Goal: Task Accomplishment & Management: Use online tool/utility

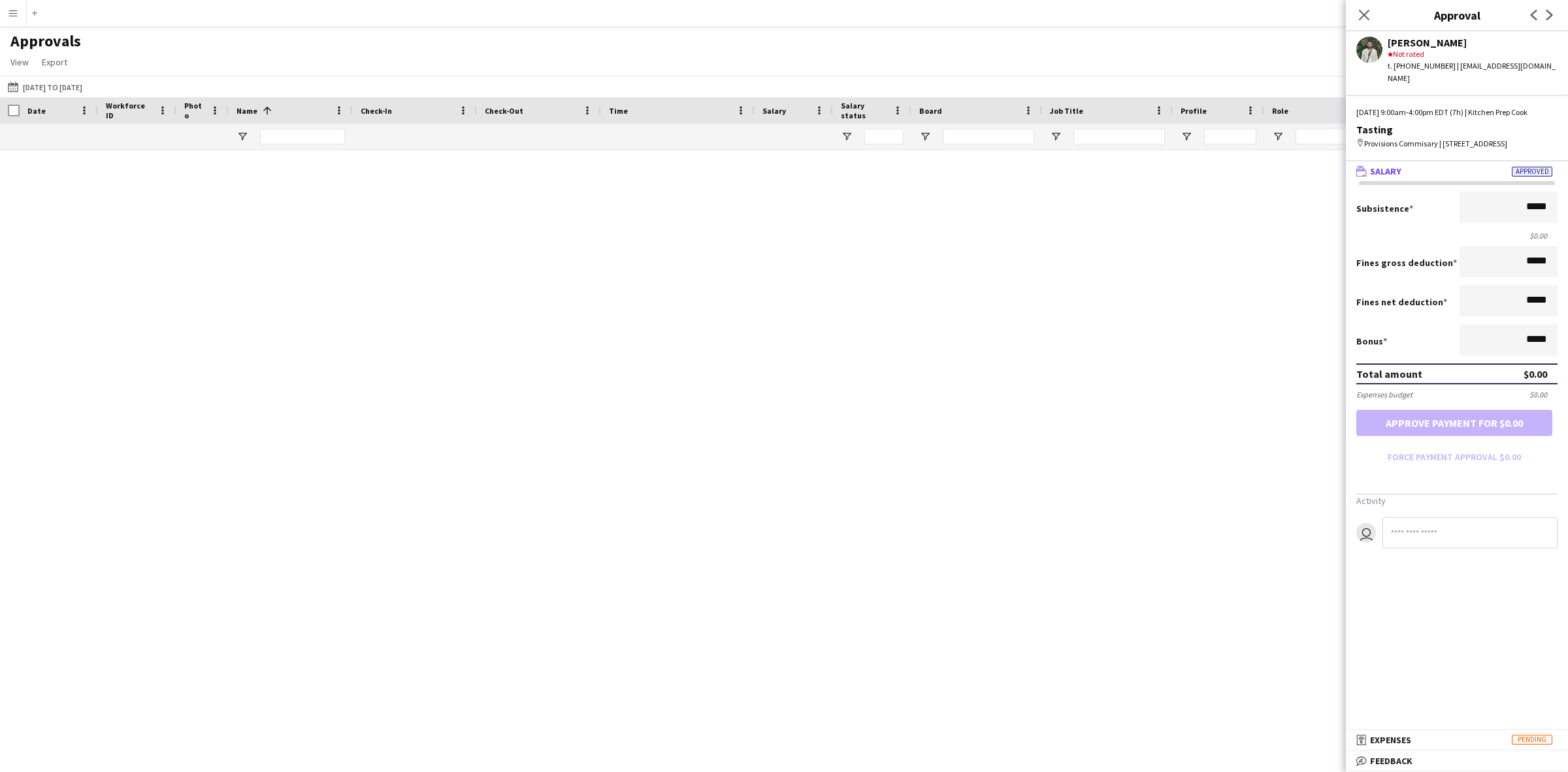
scroll to position [0, 27]
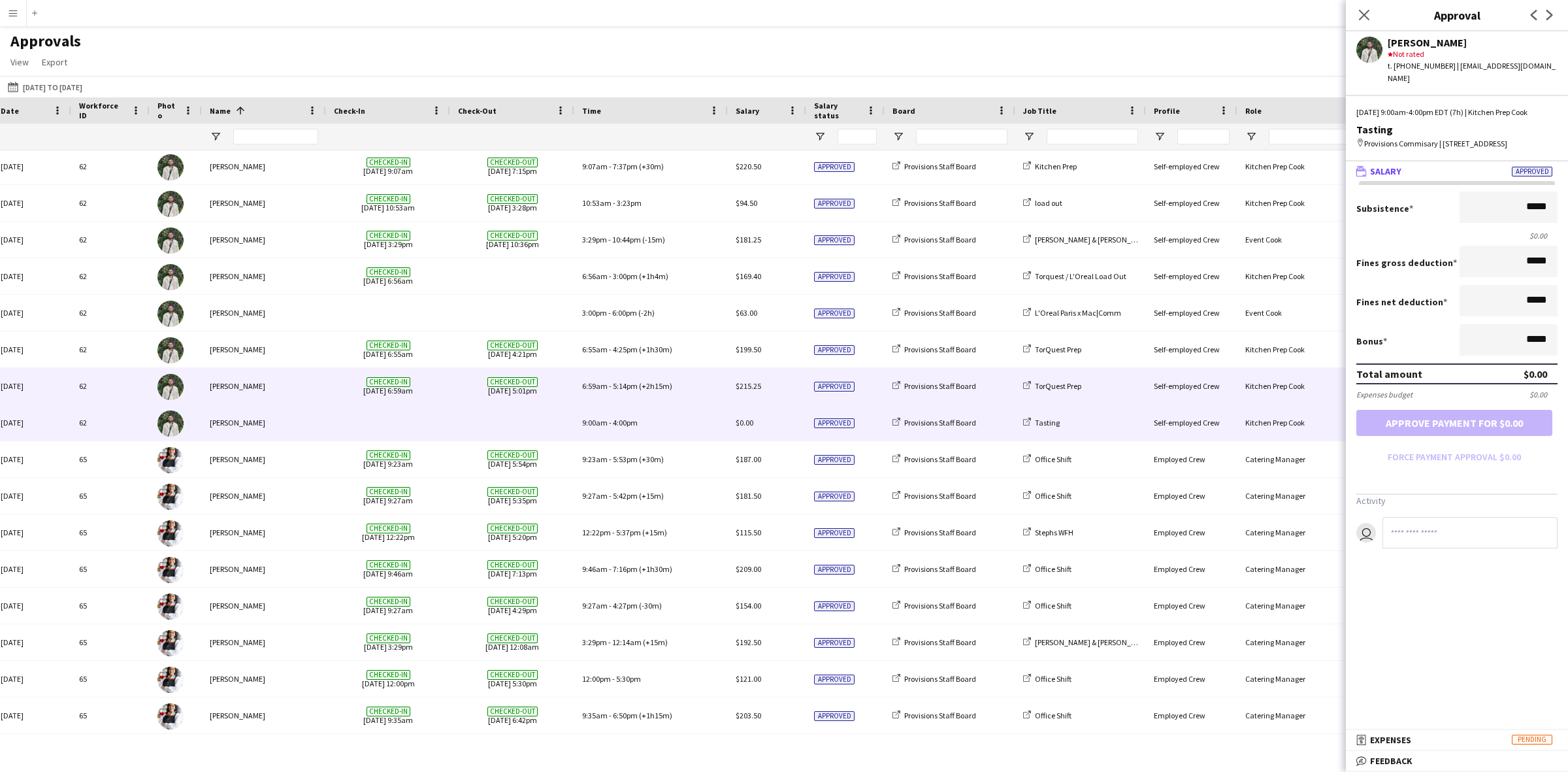
click at [461, 387] on span "Checked-out [DATE] 5:01pm" at bounding box center [512, 386] width 108 height 36
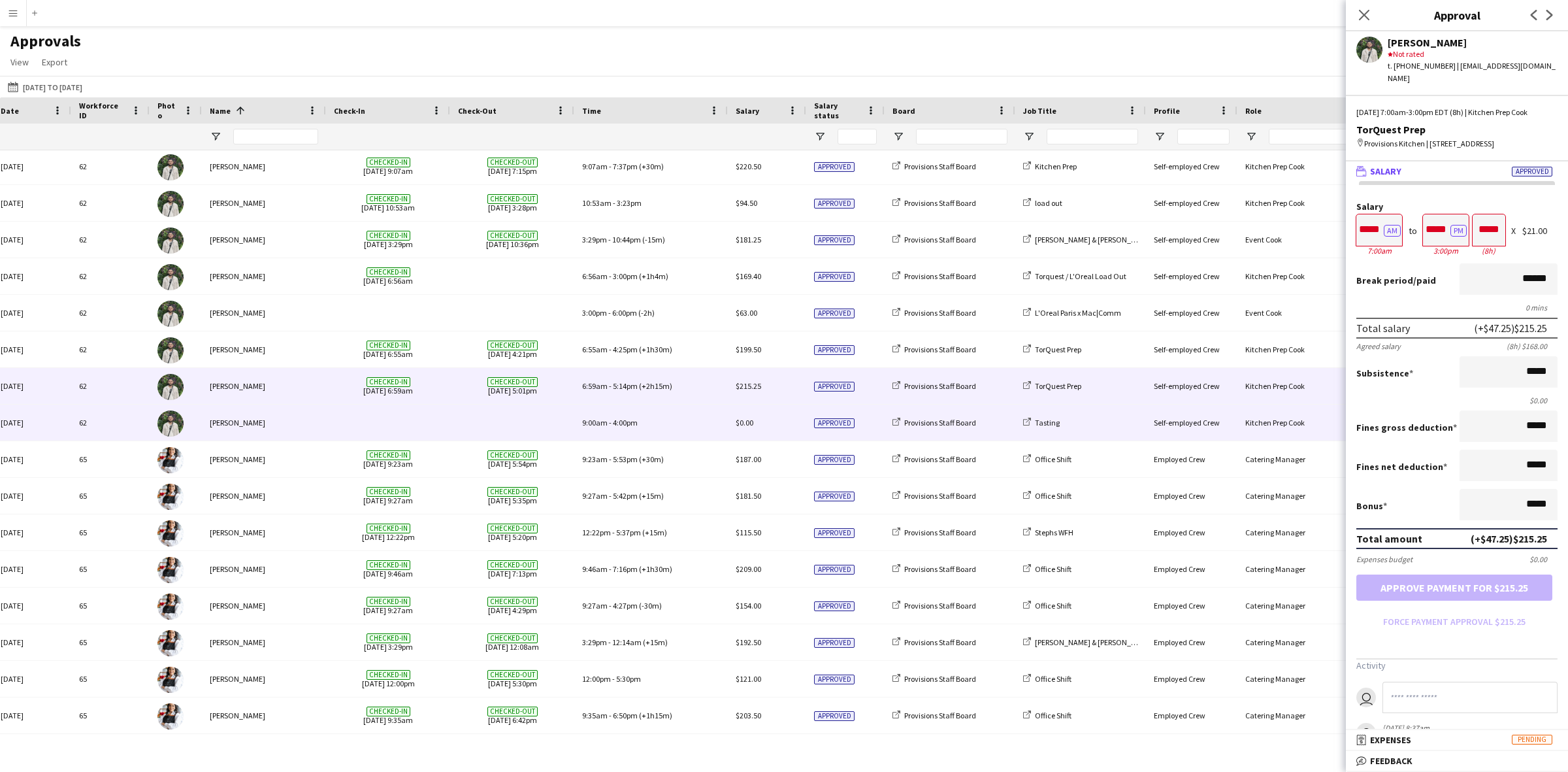
click at [463, 424] on span at bounding box center [512, 422] width 108 height 36
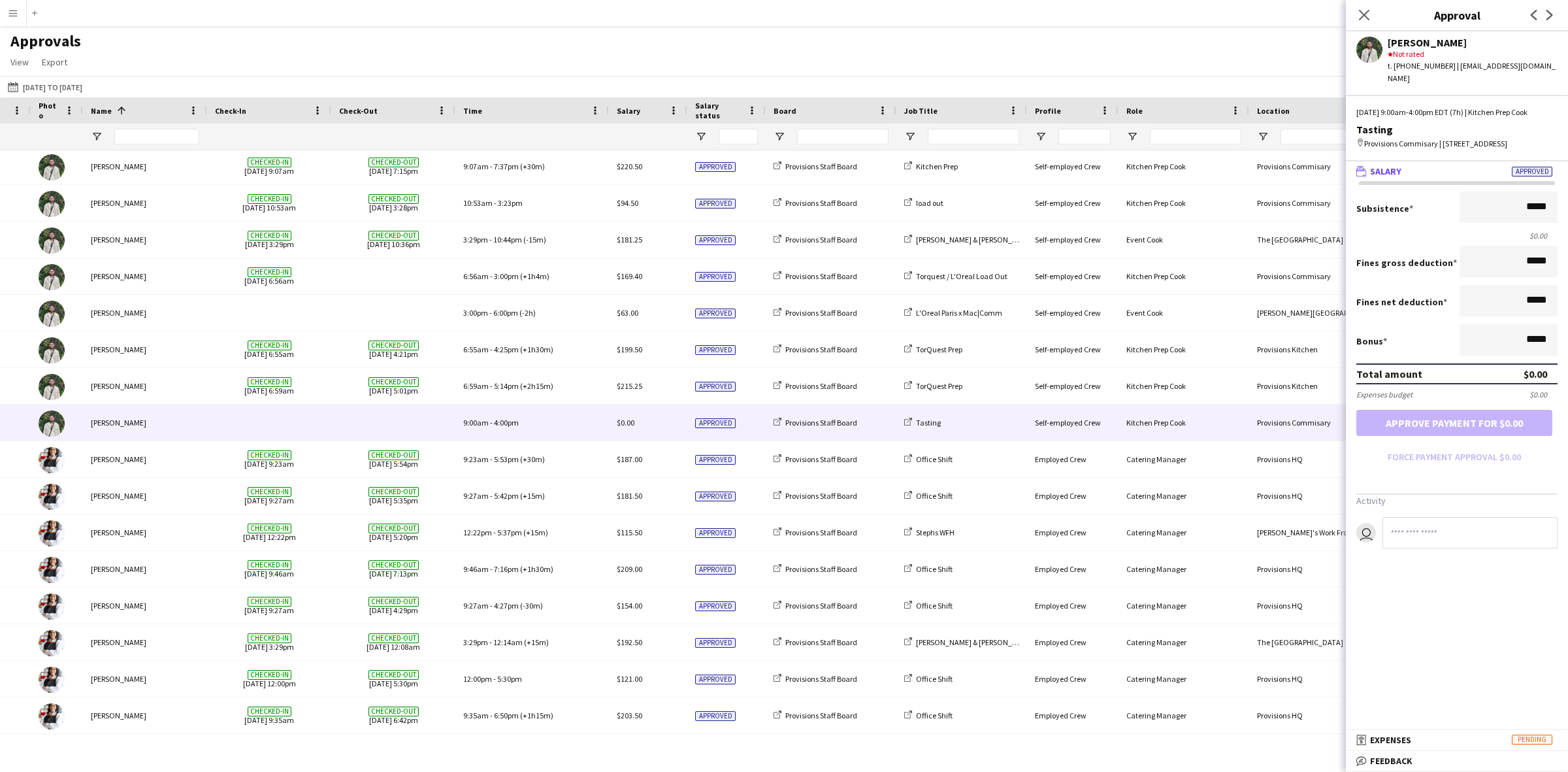
scroll to position [0, 0]
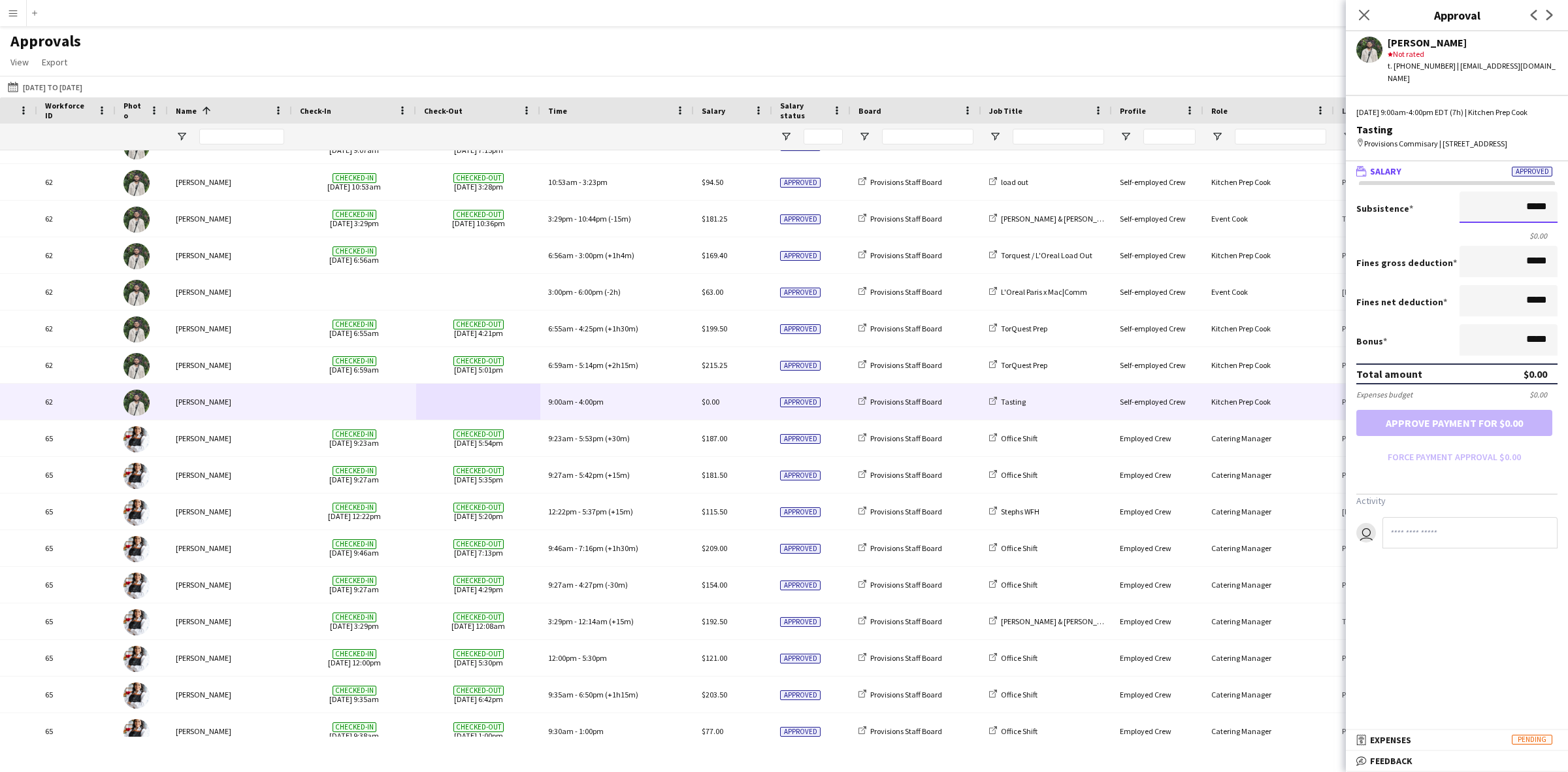
click at [1503, 198] on input "*****" at bounding box center [1509, 207] width 98 height 32
type input "*******"
click at [1457, 410] on button "Approve payment for $147.00" at bounding box center [1454, 423] width 196 height 26
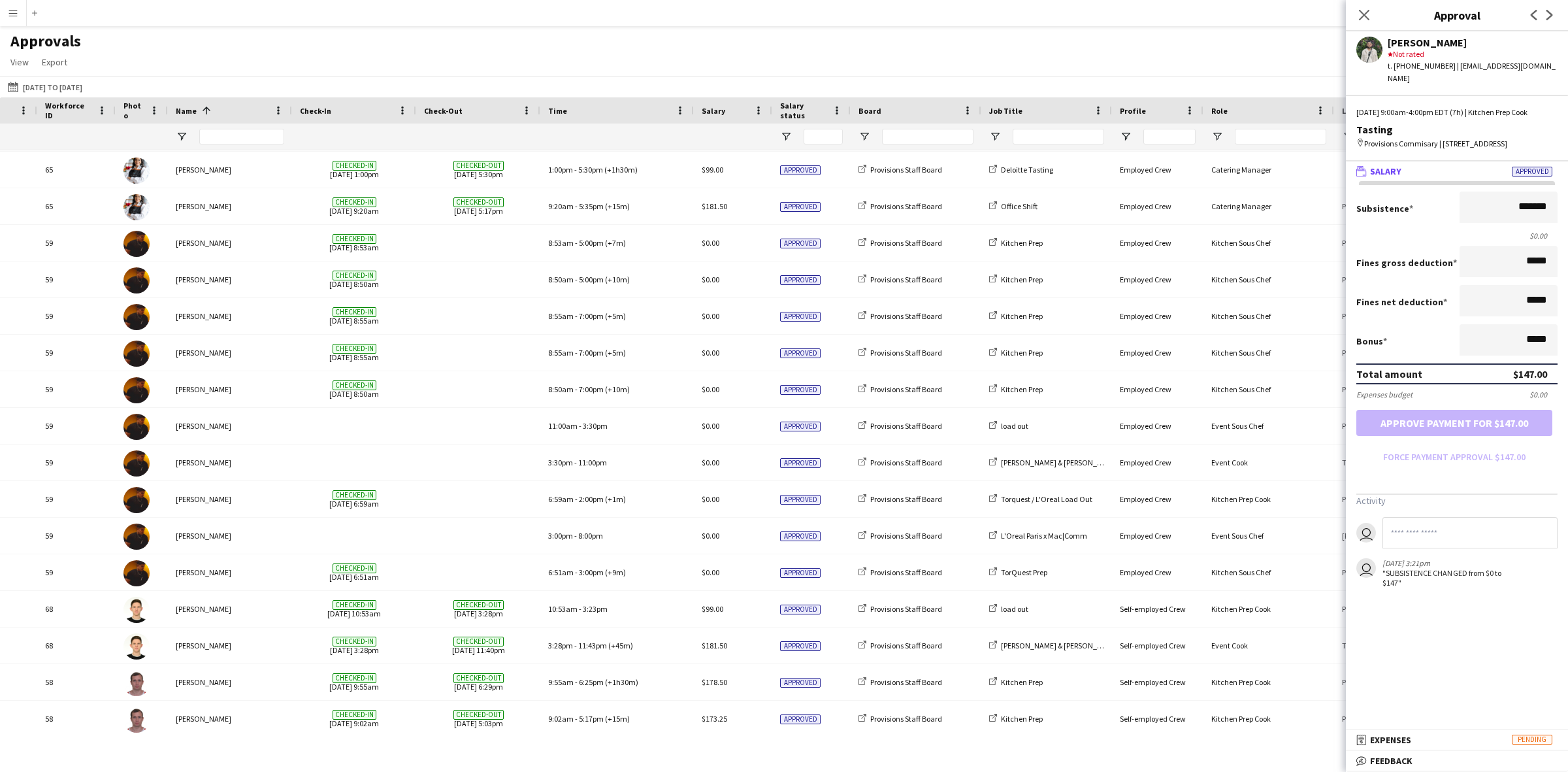
click at [13, 7] on button "Menu" at bounding box center [13, 13] width 26 height 26
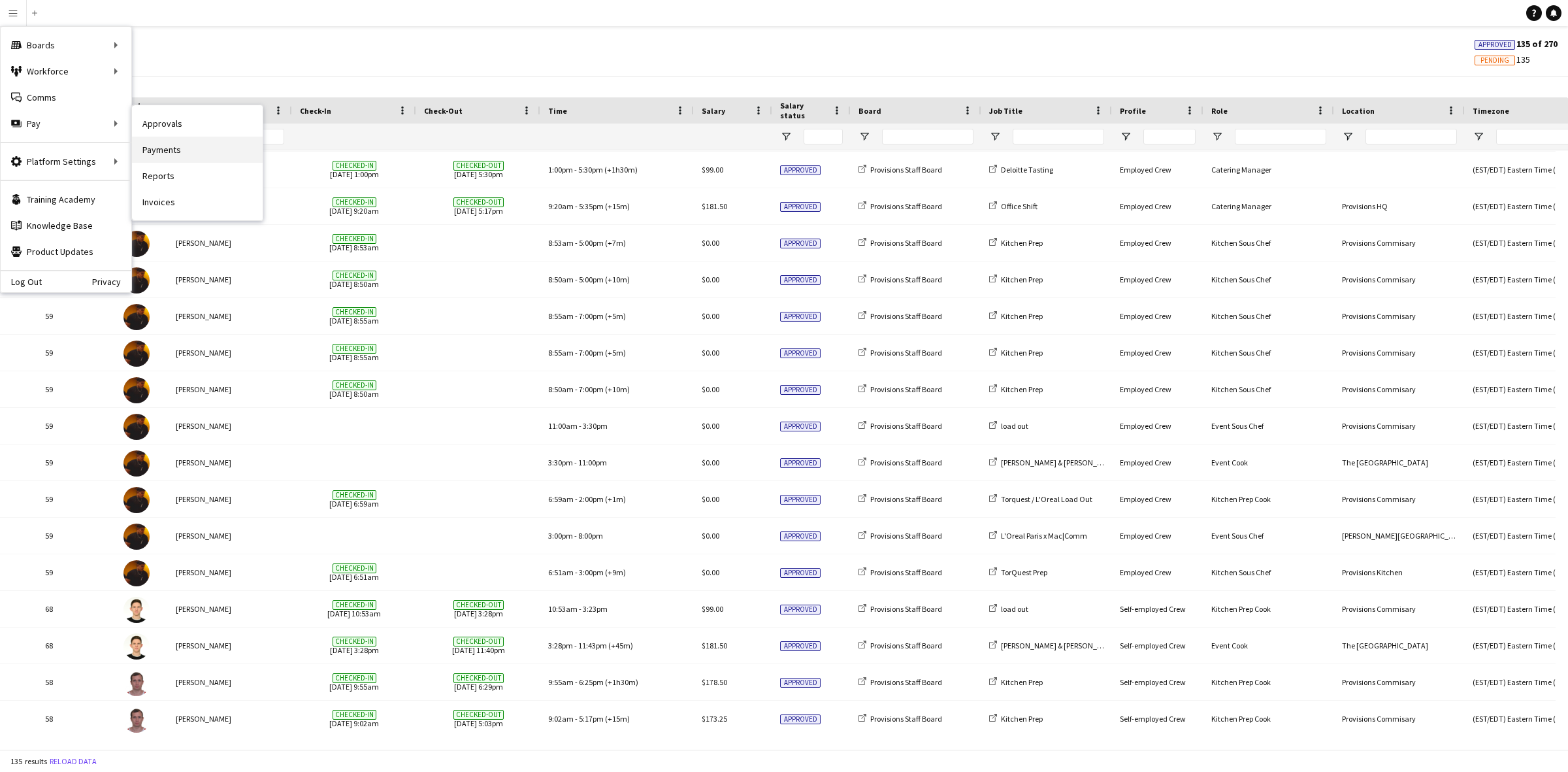
click at [165, 151] on link "Payments" at bounding box center [197, 150] width 131 height 26
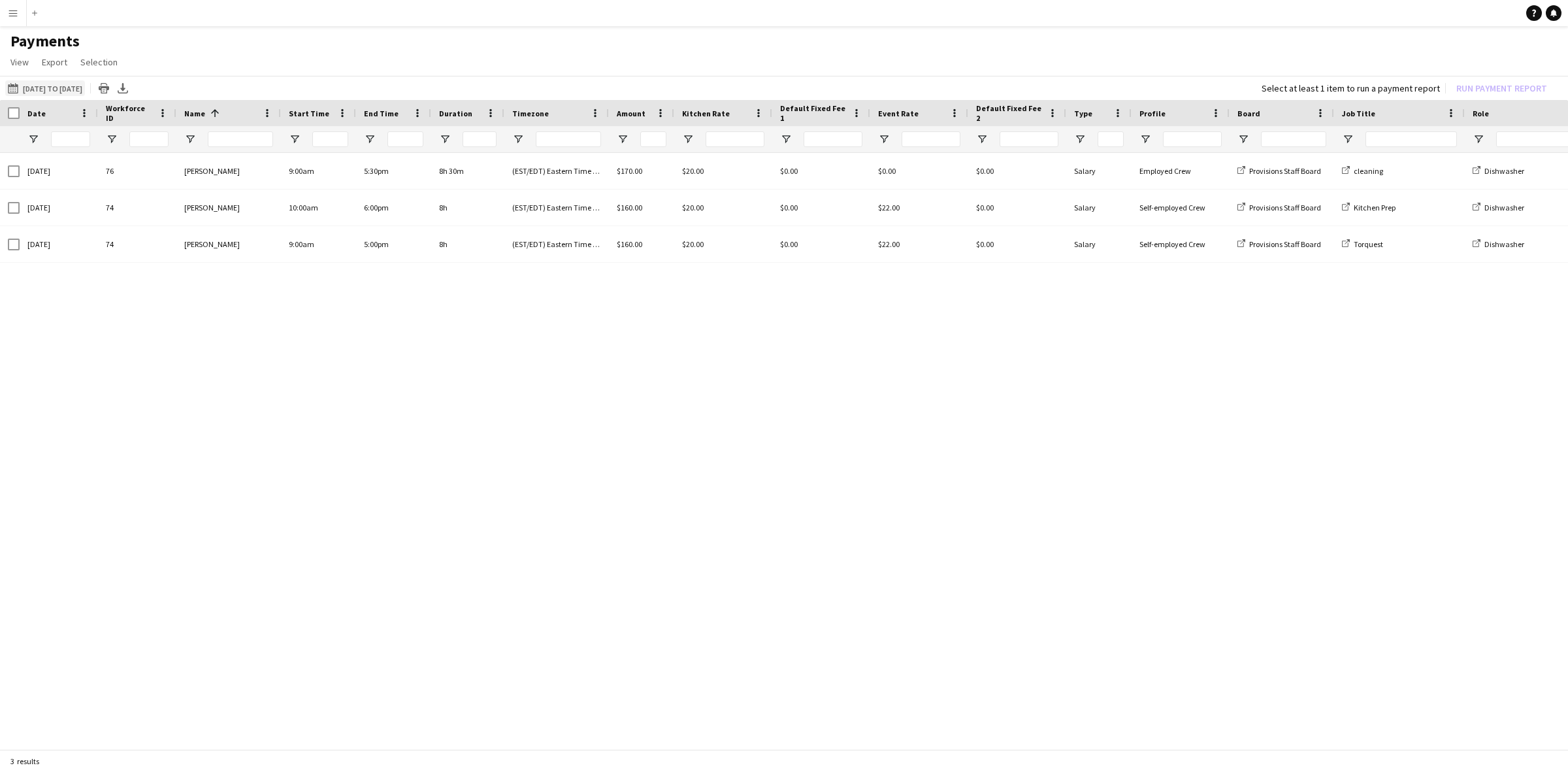
click at [38, 85] on button "[DATE] to [DATE] [DATE] to [DATE]" at bounding box center [45, 88] width 80 height 15
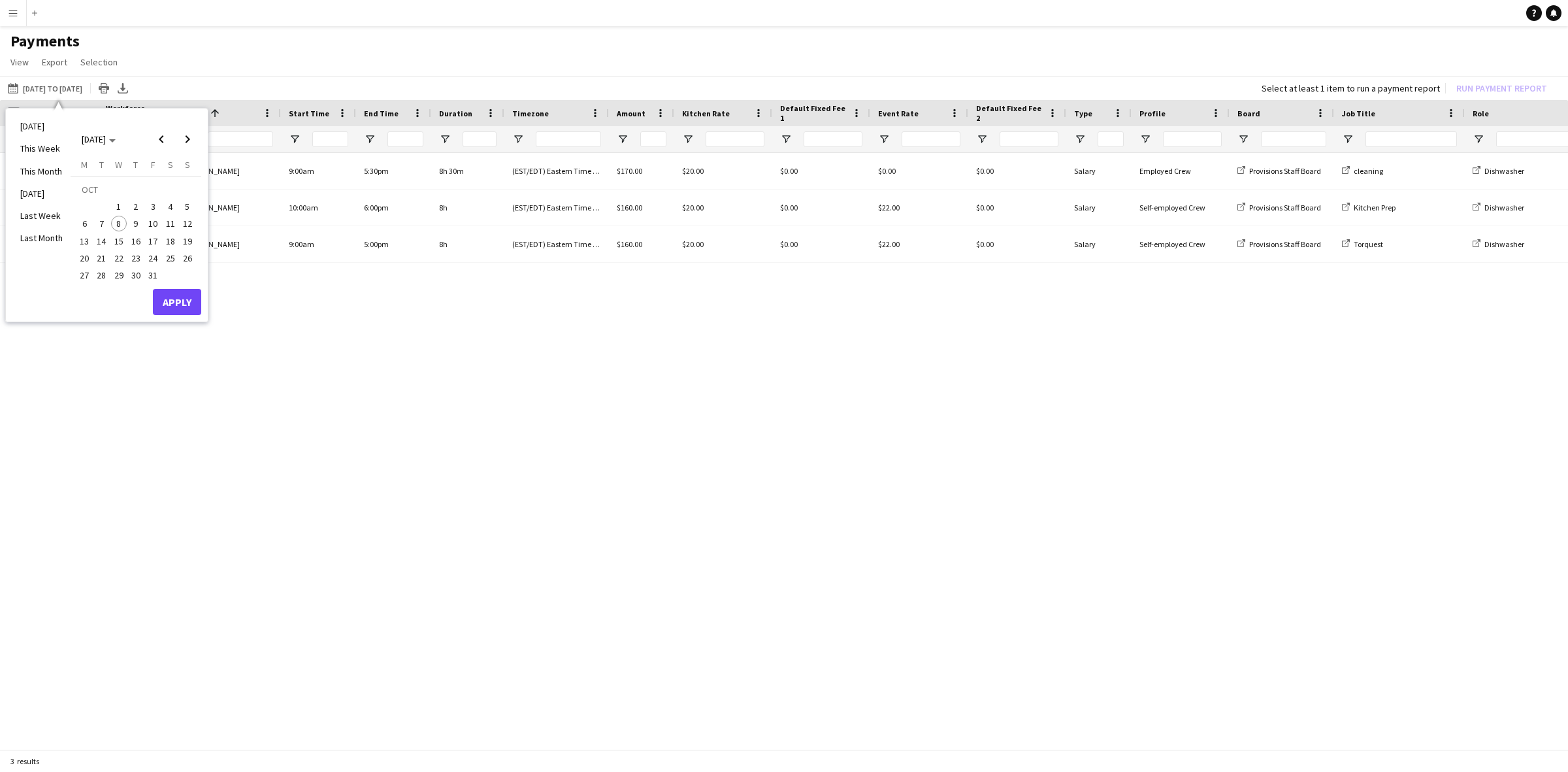
click at [255, 318] on div "[DATE] 74 Akram Said 10:00am 6:00pm 8h (EST/EDT) Eastern Time ([GEOGRAPHIC_DATA…" at bounding box center [784, 446] width 1568 height 587
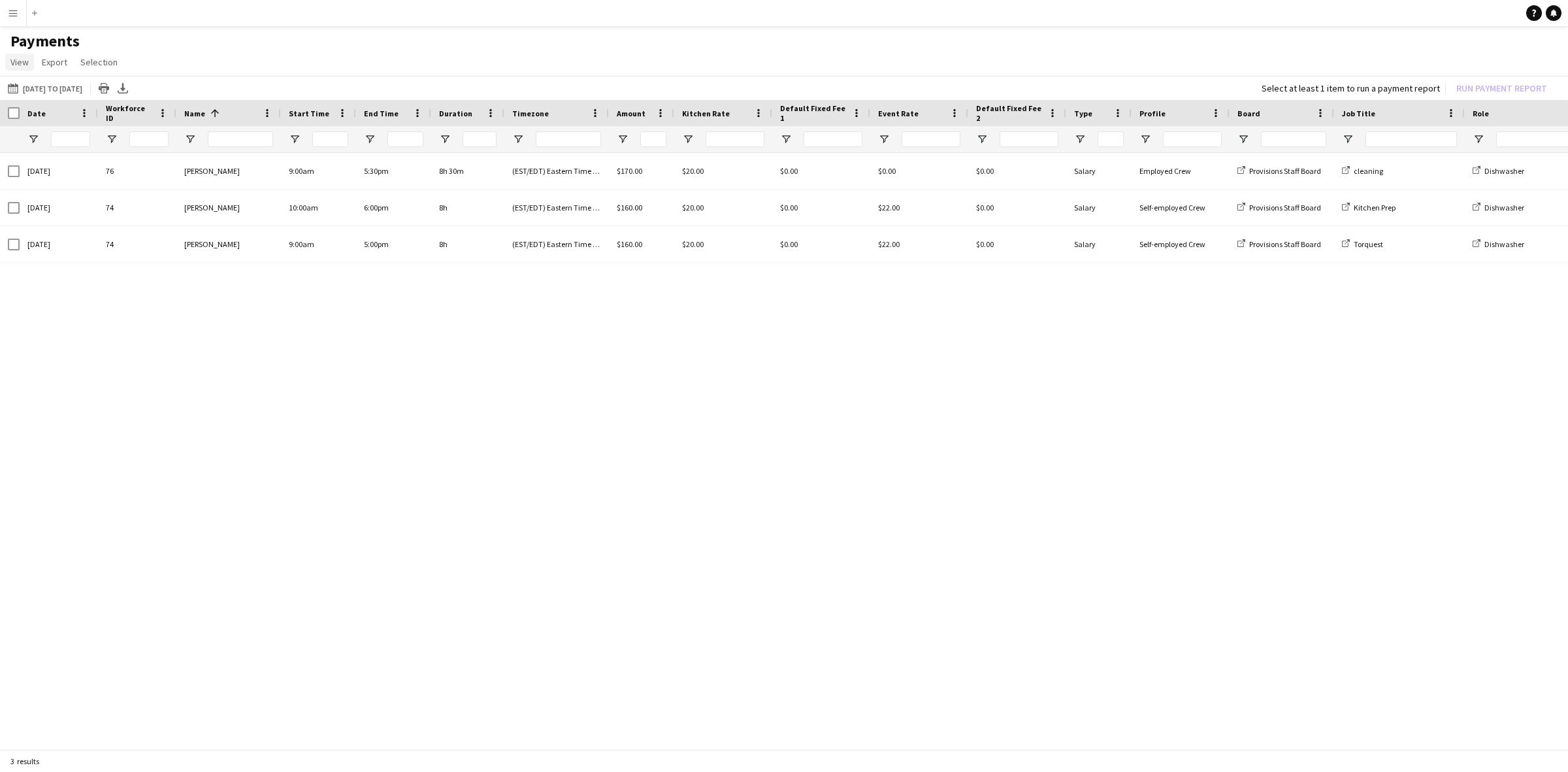
click at [21, 62] on span "View" at bounding box center [20, 62] width 18 height 11
click at [18, 11] on button "Menu" at bounding box center [13, 13] width 26 height 26
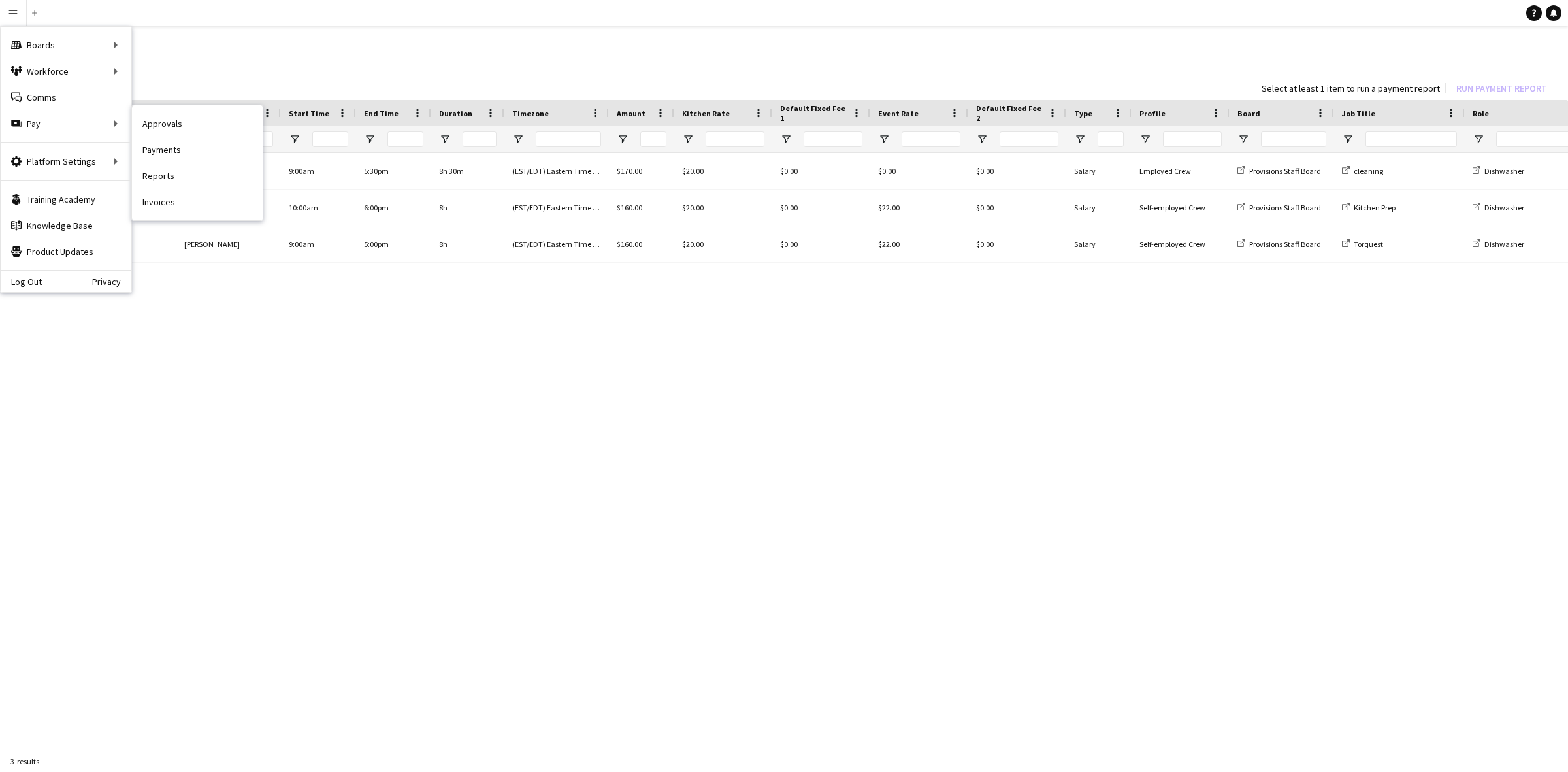
click at [162, 124] on link "Approvals" at bounding box center [197, 124] width 131 height 26
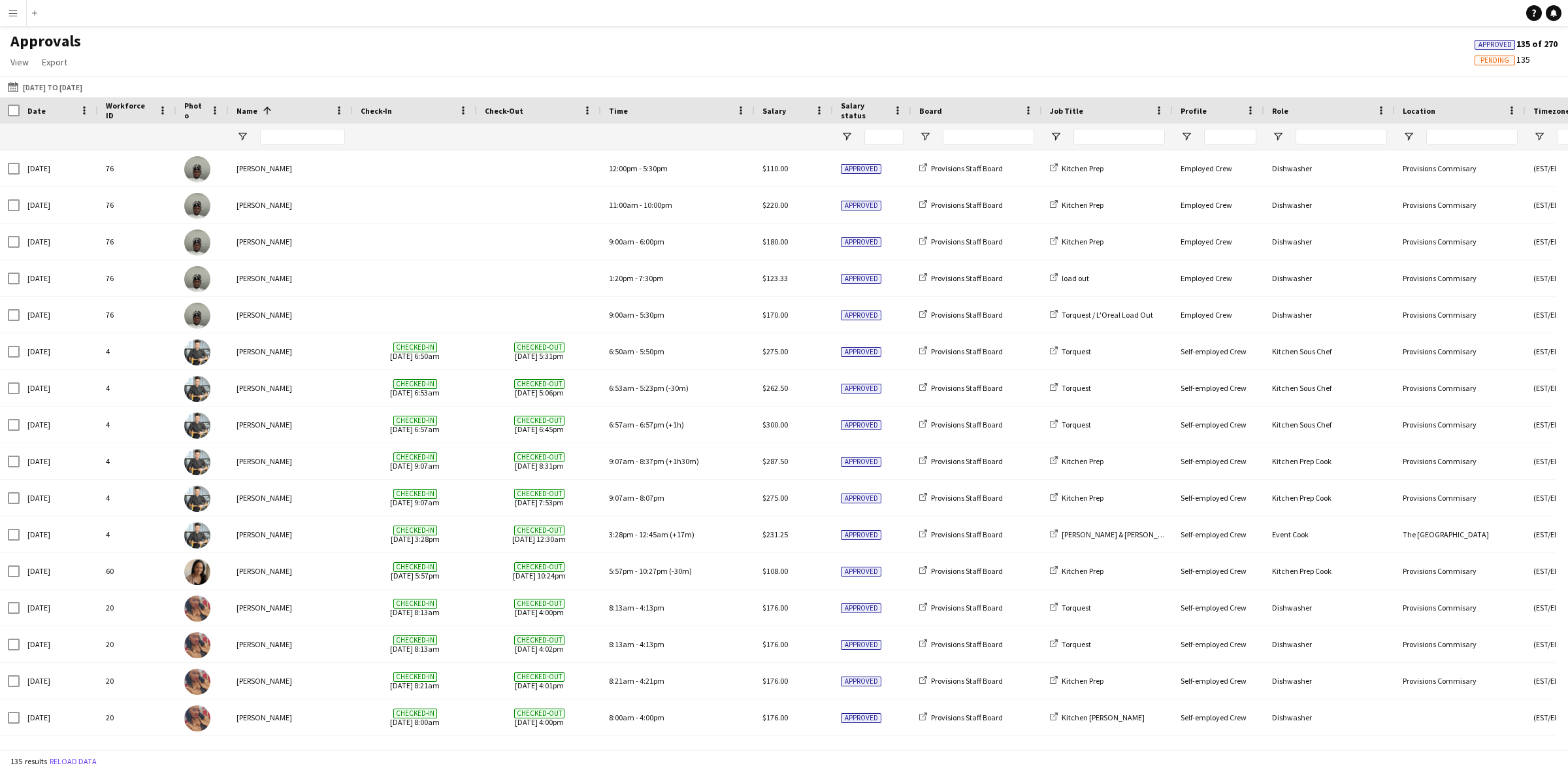
click at [18, 23] on button "Menu" at bounding box center [13, 13] width 26 height 26
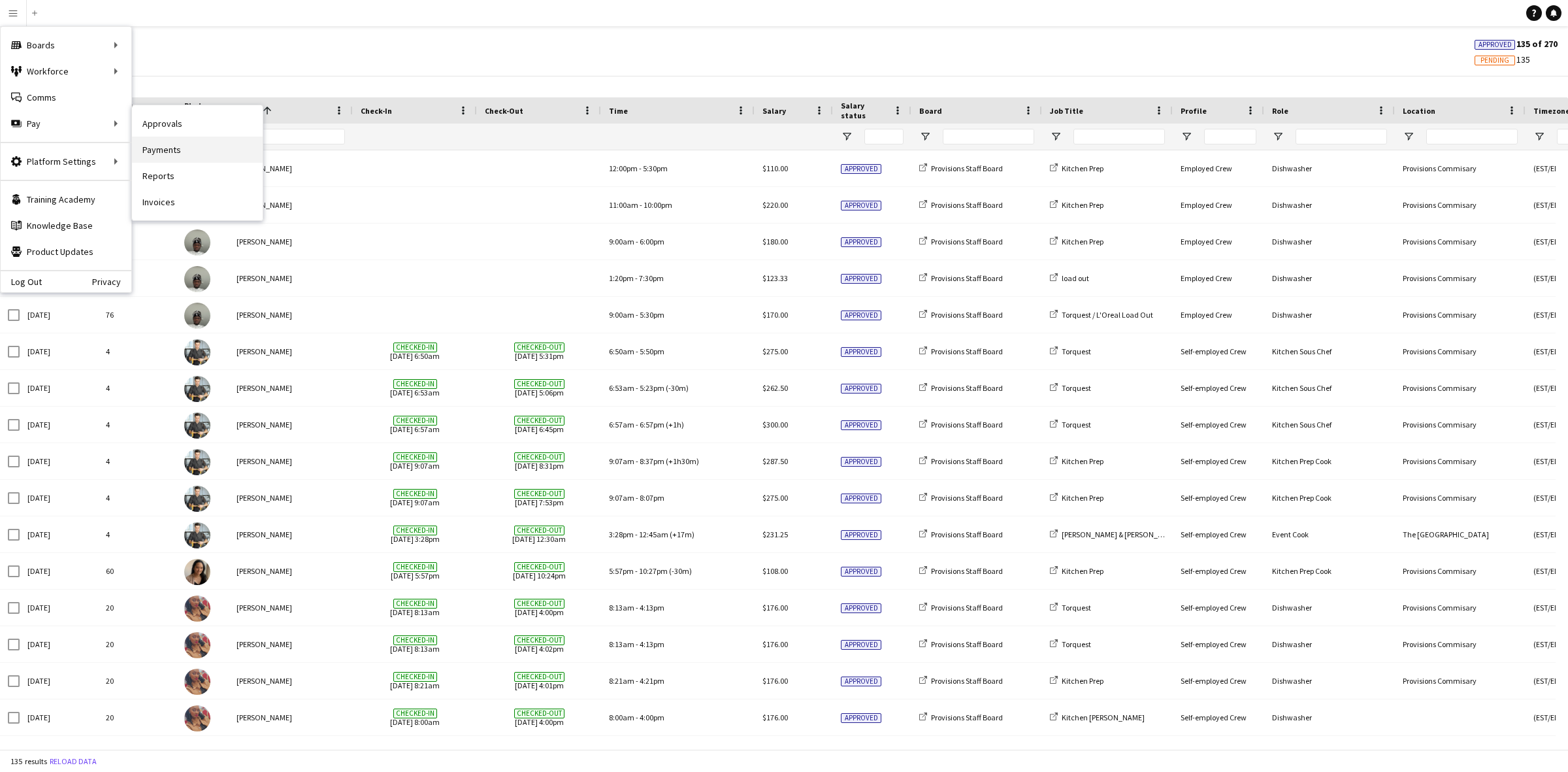
click at [180, 149] on link "Payments" at bounding box center [197, 150] width 131 height 26
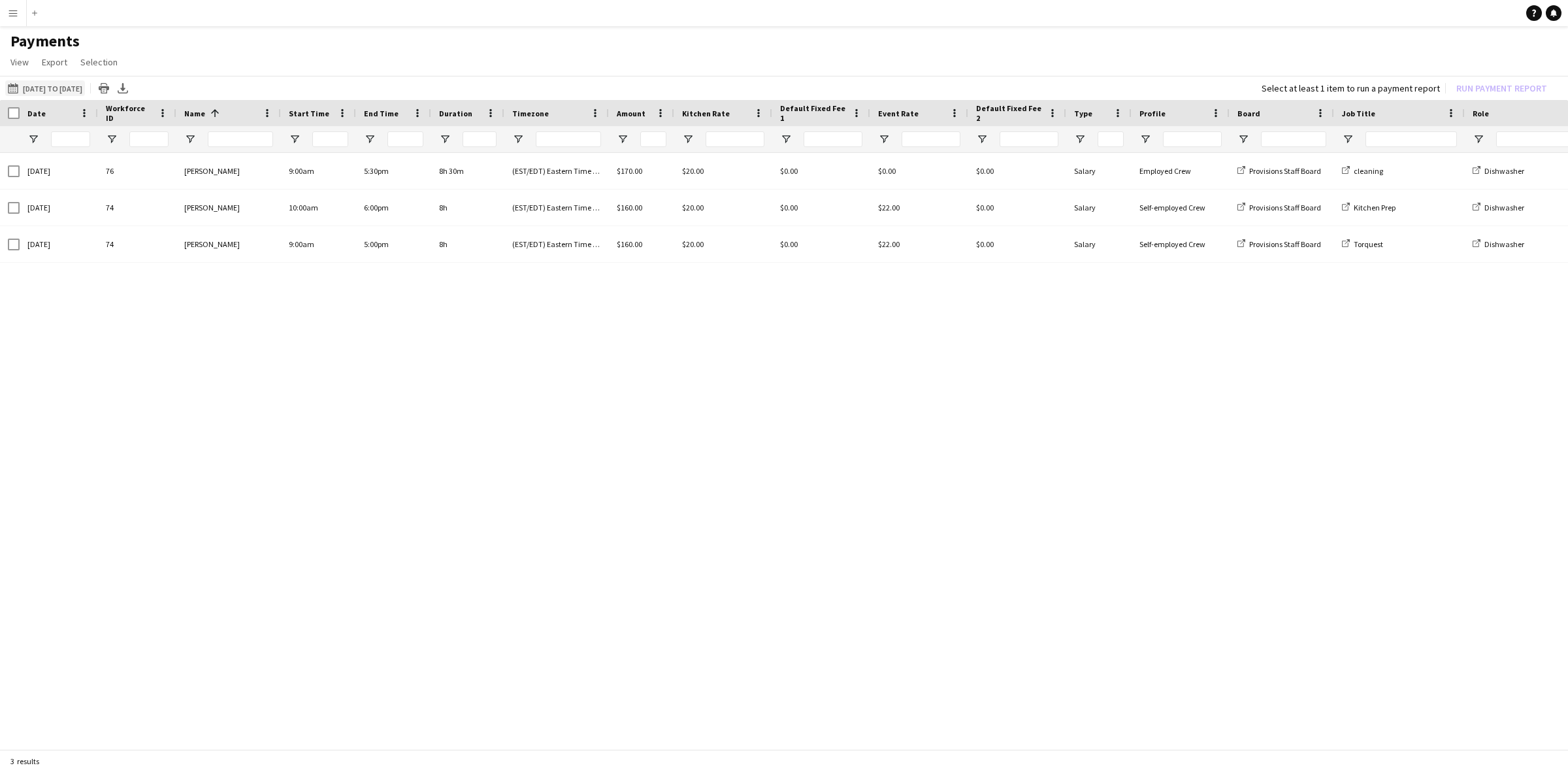
click at [29, 87] on button "[DATE] to [DATE] [DATE] to [DATE]" at bounding box center [45, 88] width 80 height 15
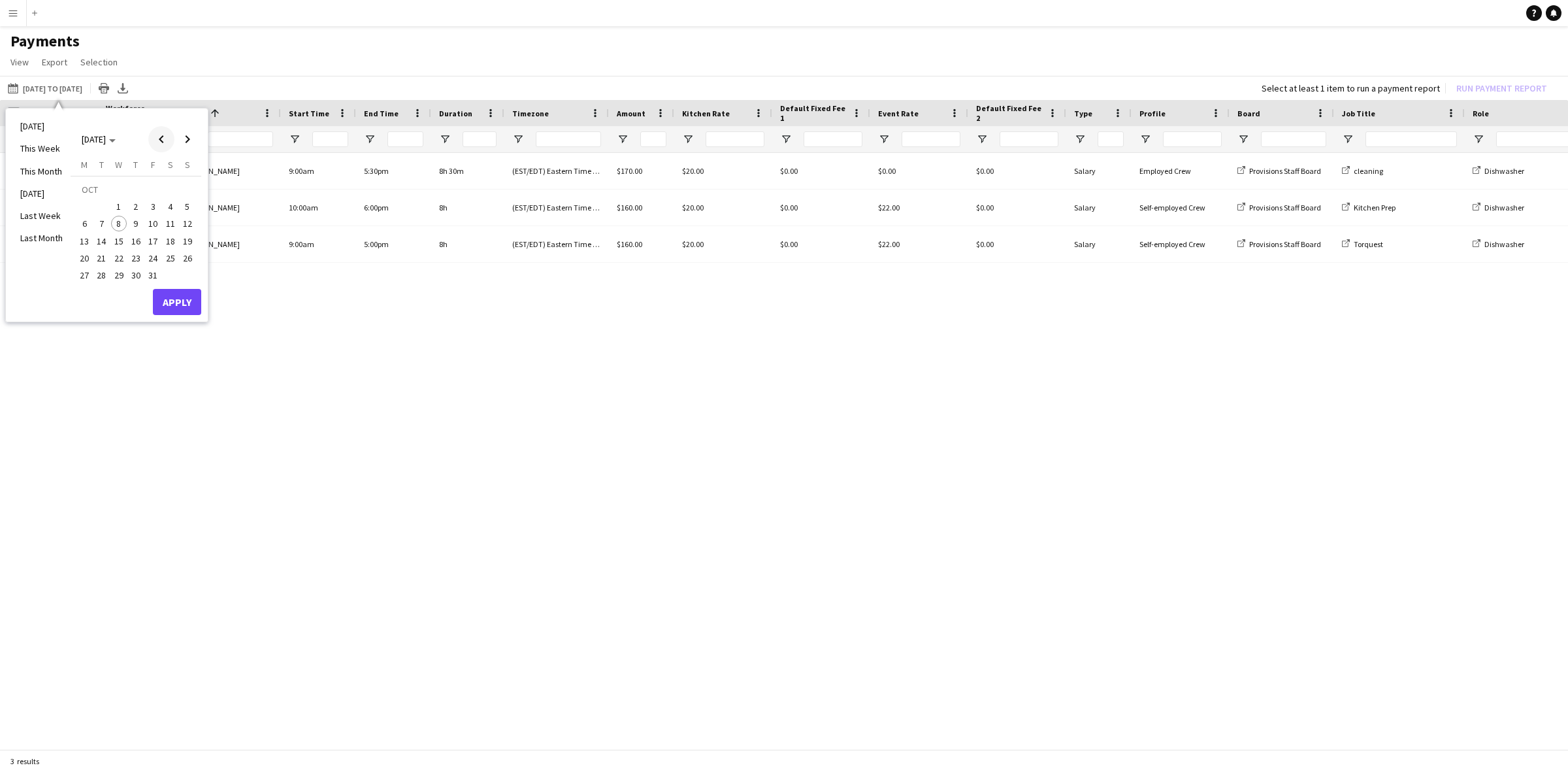
click at [163, 142] on span "Previous month" at bounding box center [161, 139] width 26 height 26
click at [191, 243] on span "21" at bounding box center [187, 241] width 15 height 15
click at [188, 136] on span "Next month" at bounding box center [188, 139] width 26 height 26
click at [172, 199] on span "4" at bounding box center [170, 206] width 15 height 15
click at [184, 299] on button "Apply" at bounding box center [176, 302] width 48 height 26
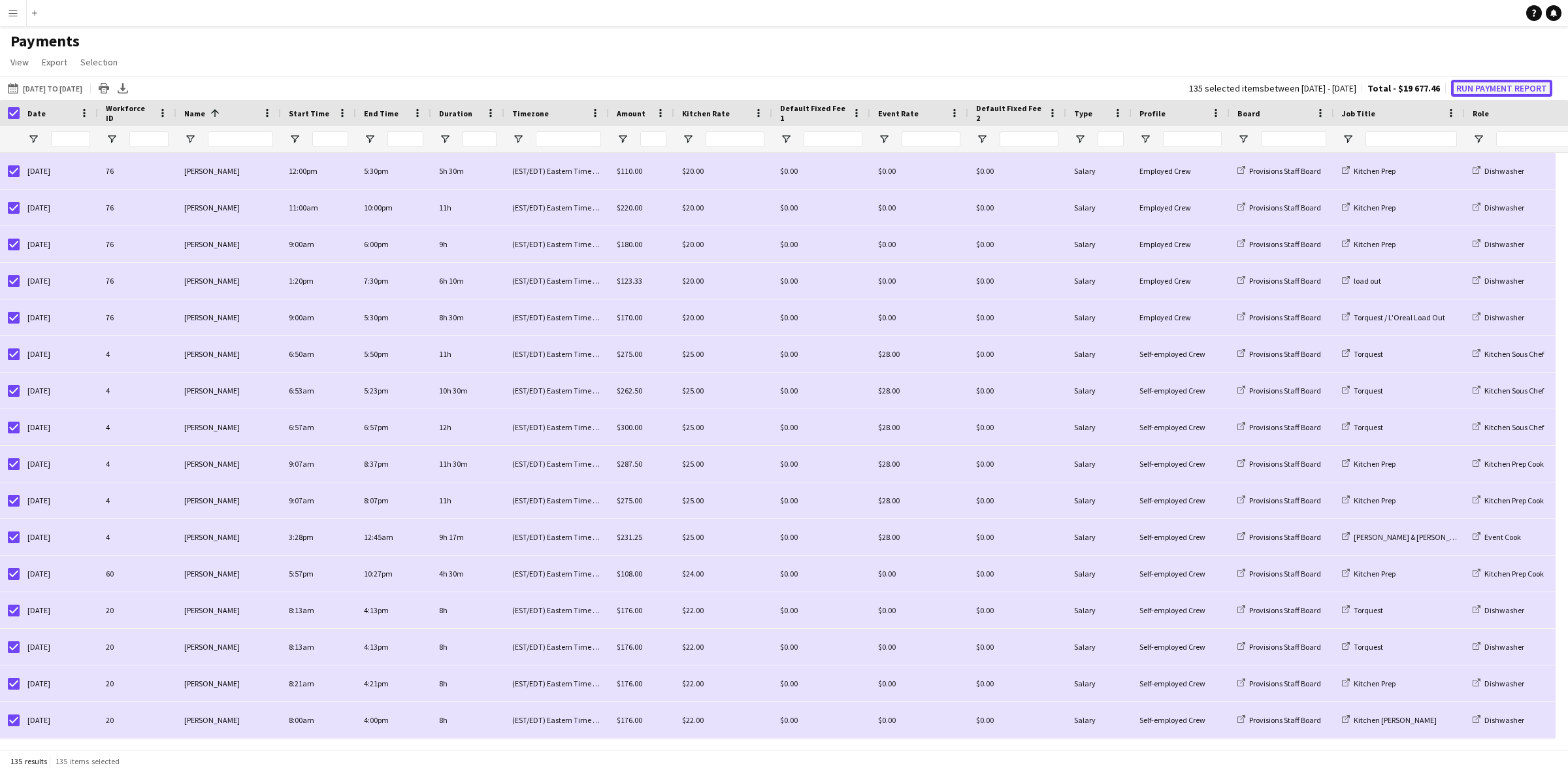
click at [1524, 85] on button "Run Payment Report" at bounding box center [1502, 88] width 102 height 17
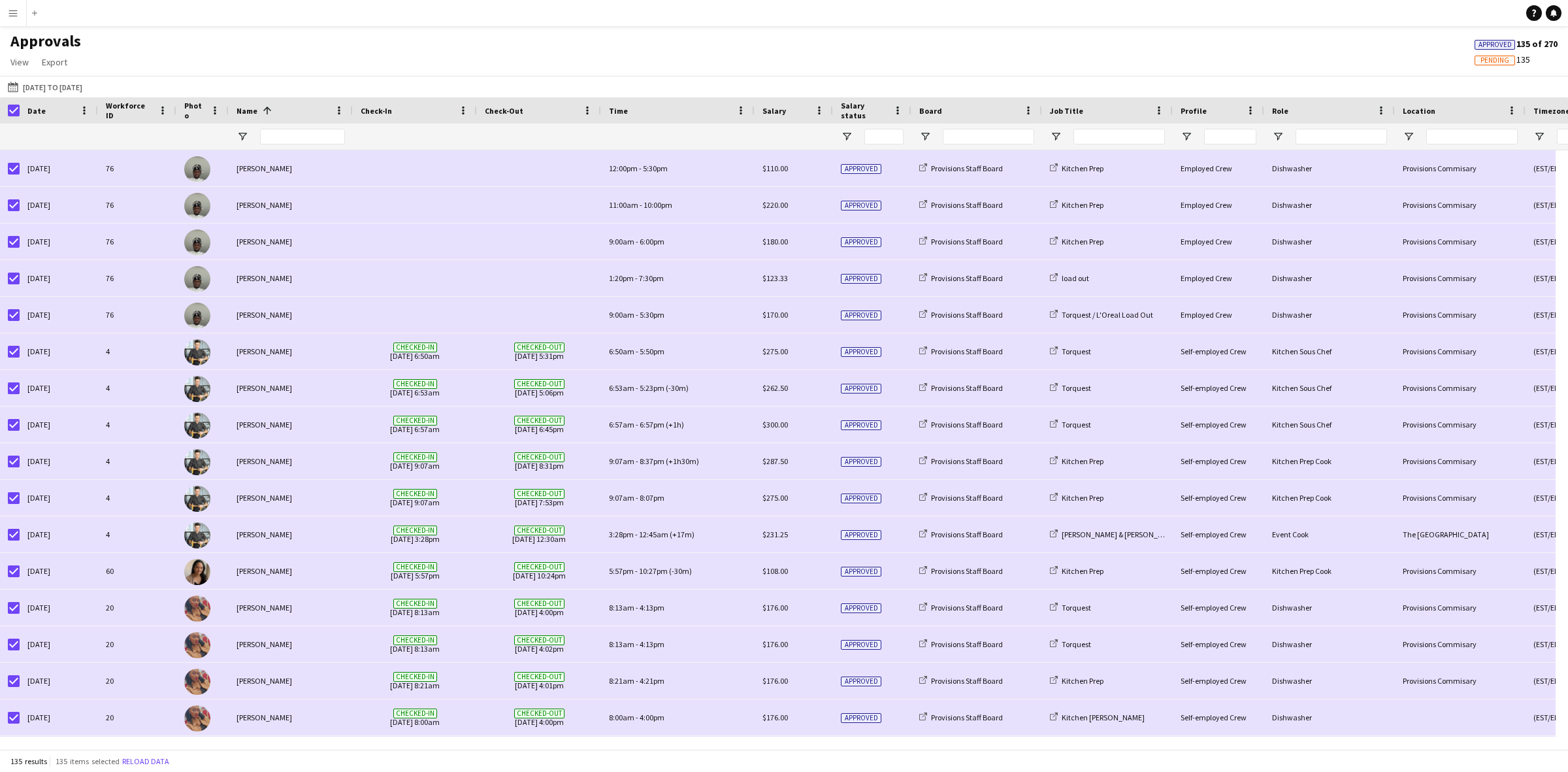
click at [16, 22] on button "Menu" at bounding box center [13, 13] width 26 height 26
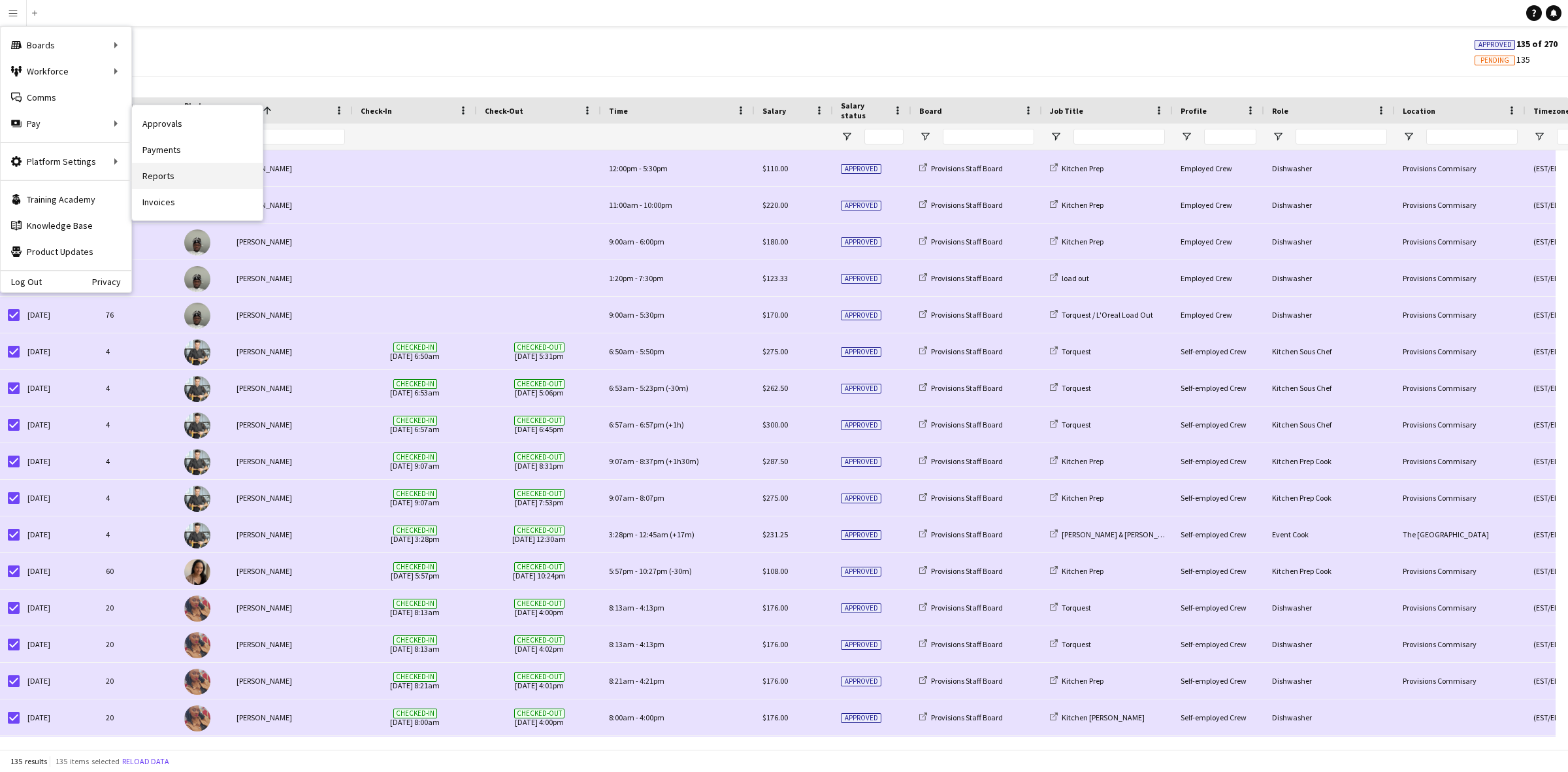
click at [168, 177] on link "Reports" at bounding box center [197, 176] width 131 height 26
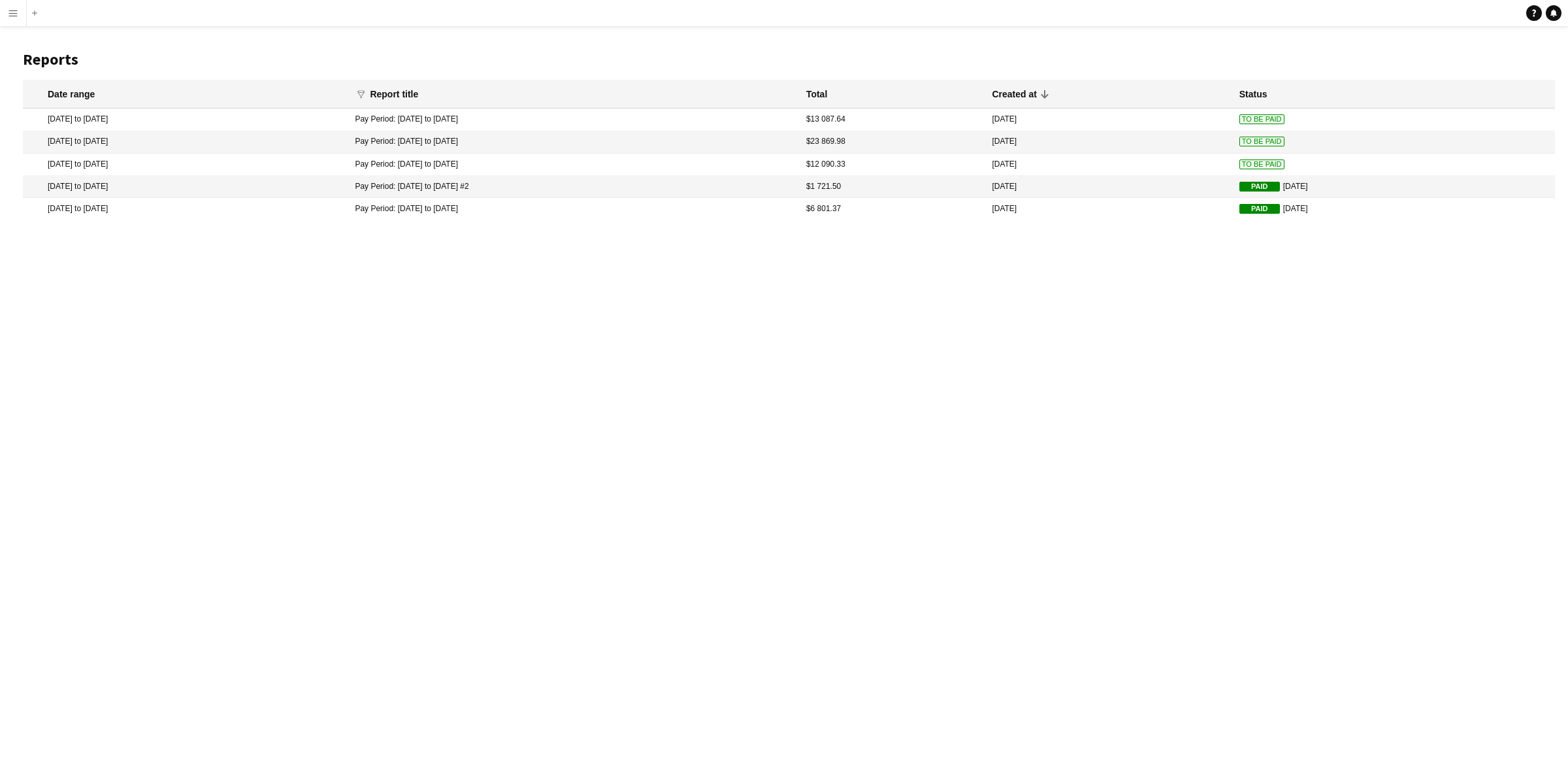
drag, startPoint x: 148, startPoint y: 118, endPoint x: 46, endPoint y: 116, distance: 102.0
click at [46, 116] on mat-cell "[DATE] to [DATE]" at bounding box center [185, 119] width 325 height 22
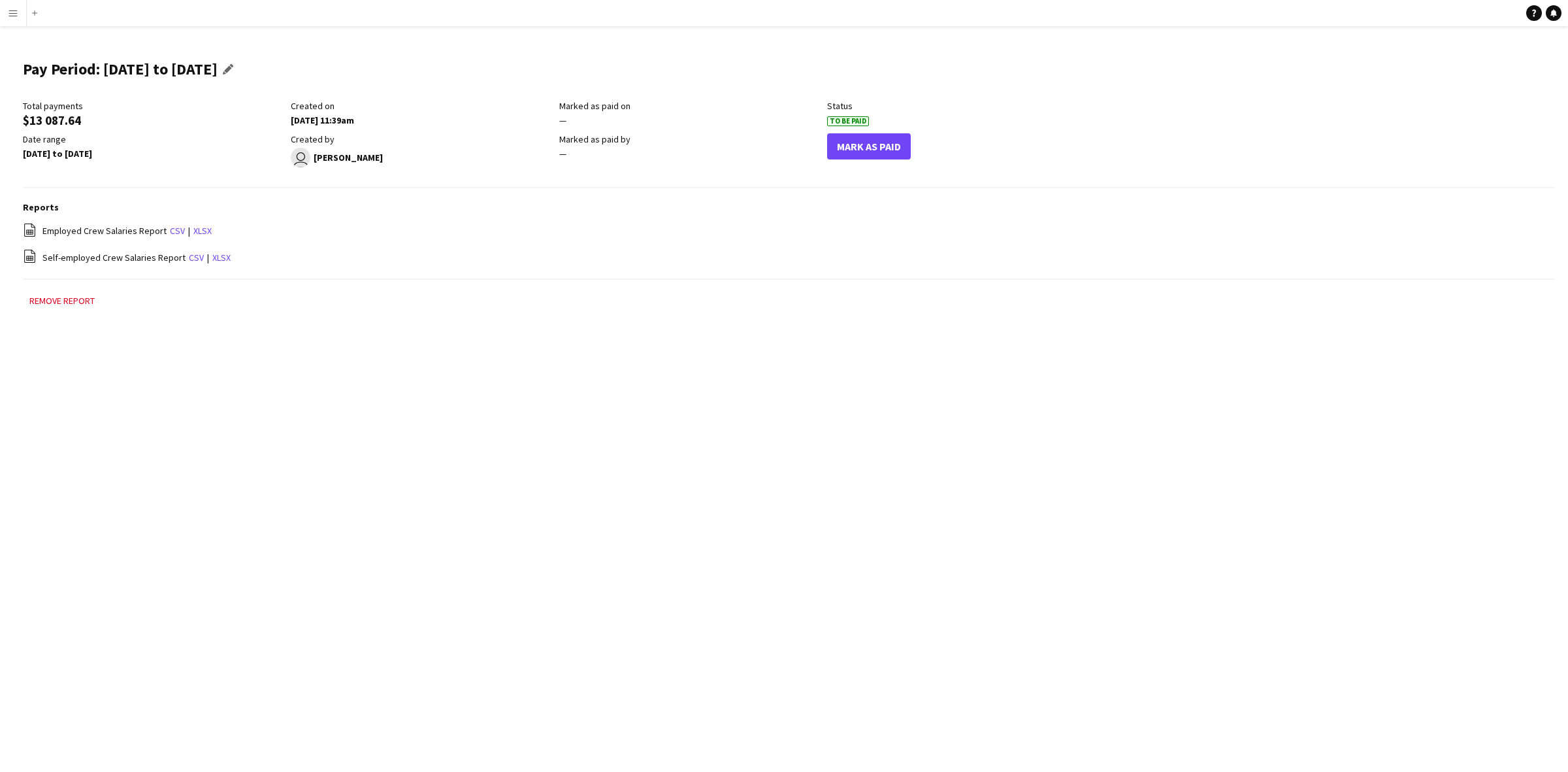
click at [188, 68] on h1 "Pay Period: [DATE] to [DATE]" at bounding box center [120, 69] width 194 height 20
drag, startPoint x: 102, startPoint y: 68, endPoint x: 277, endPoint y: 70, distance: 175.0
click at [218, 70] on h1 "Pay Period: [DATE] to [DATE]" at bounding box center [120, 69] width 194 height 20
copy h1 "[DATE] to [DATE]"
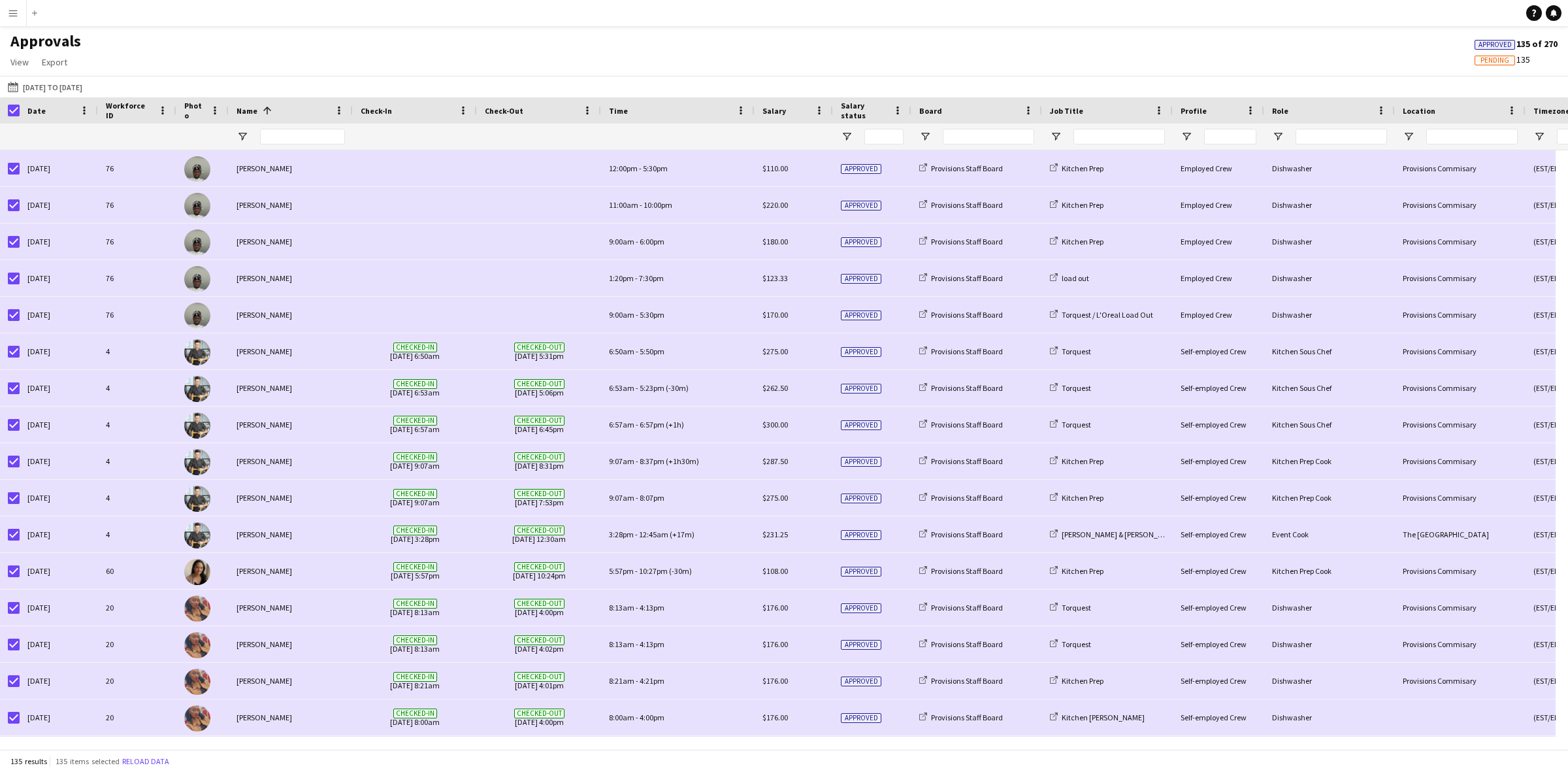
click at [11, 11] on app-icon "Menu" at bounding box center [13, 13] width 11 height 11
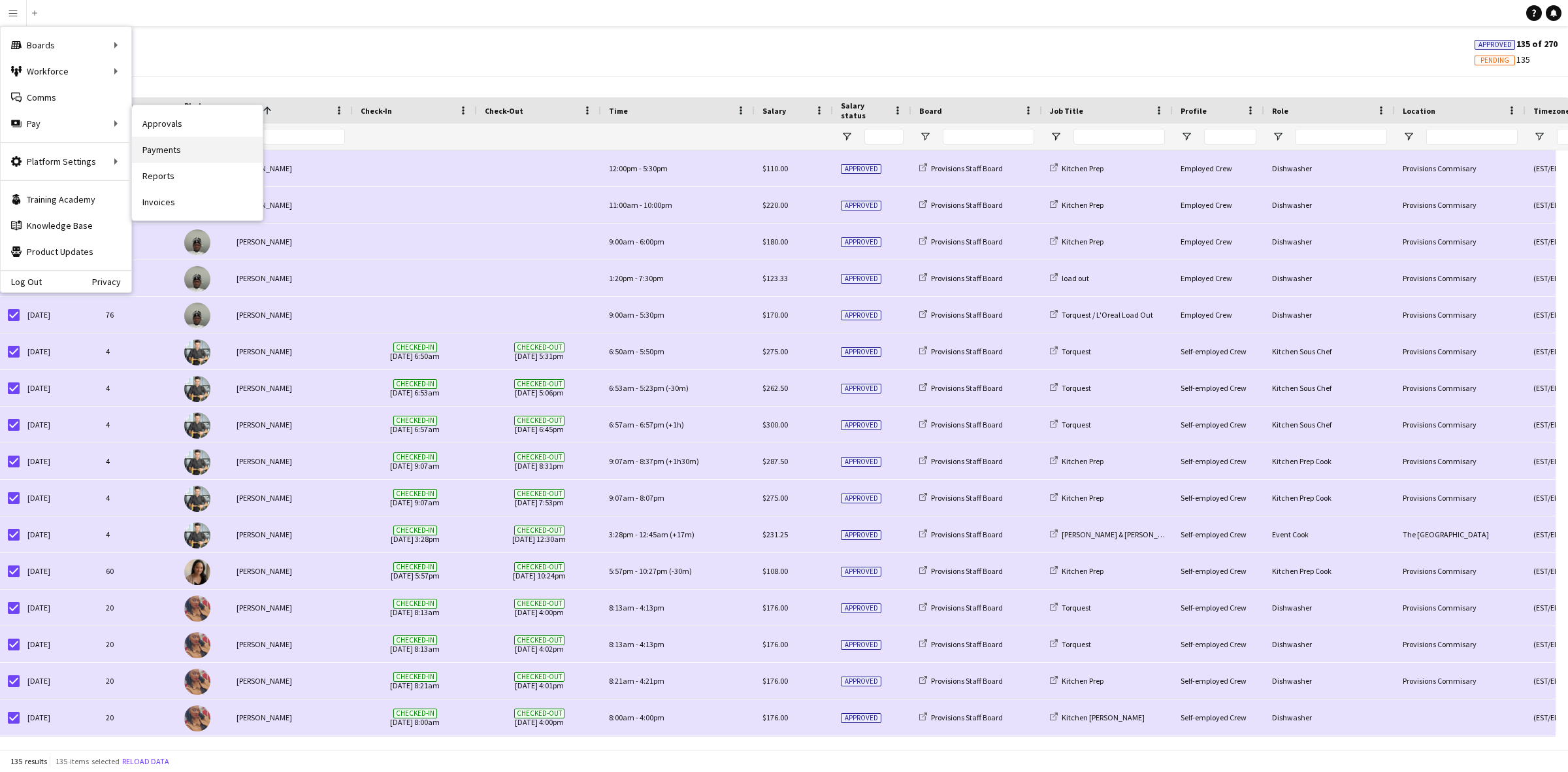
click at [185, 147] on link "Payments" at bounding box center [197, 150] width 131 height 26
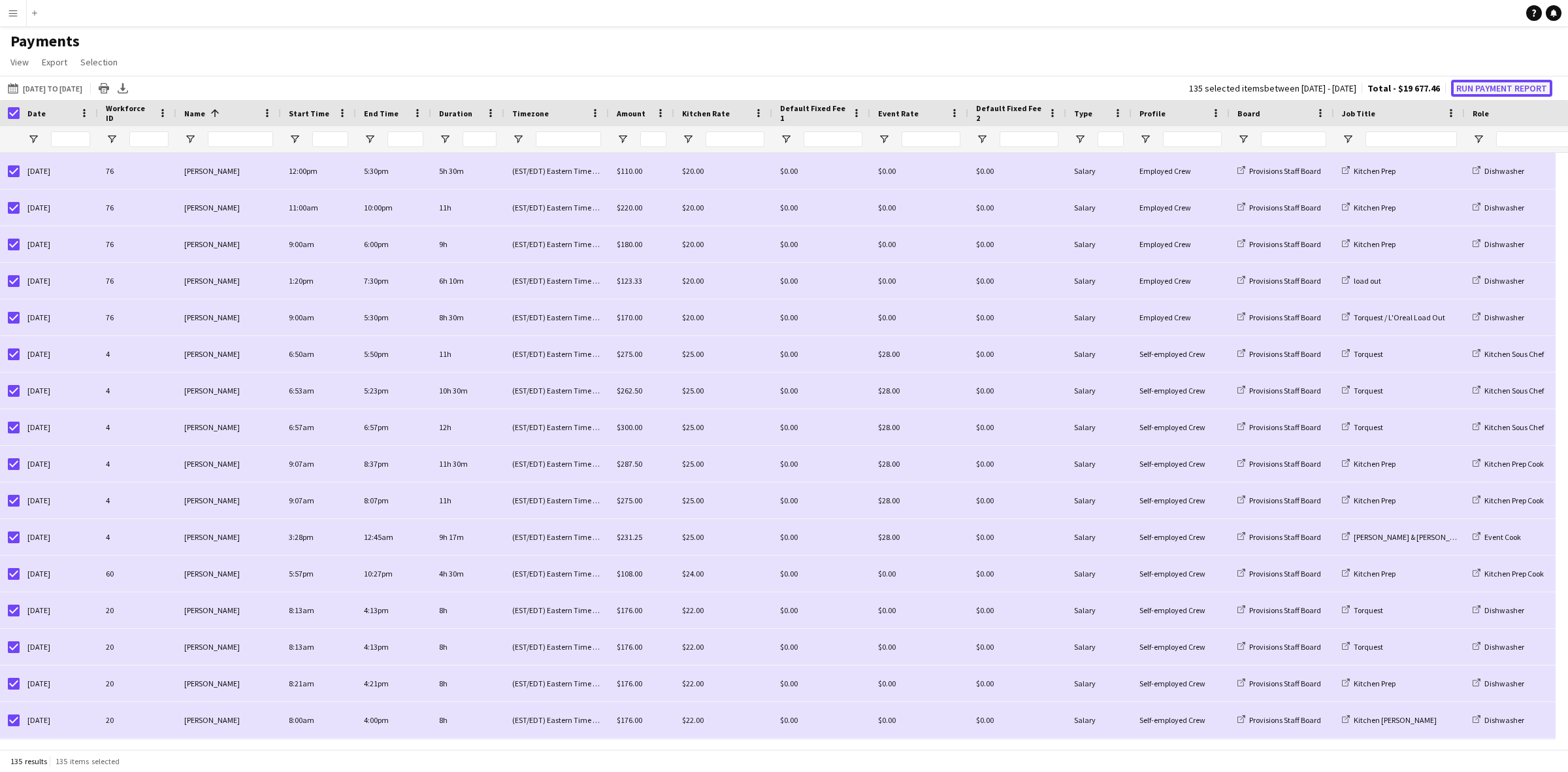
click at [1475, 87] on button "Run Payment Report" at bounding box center [1502, 88] width 102 height 17
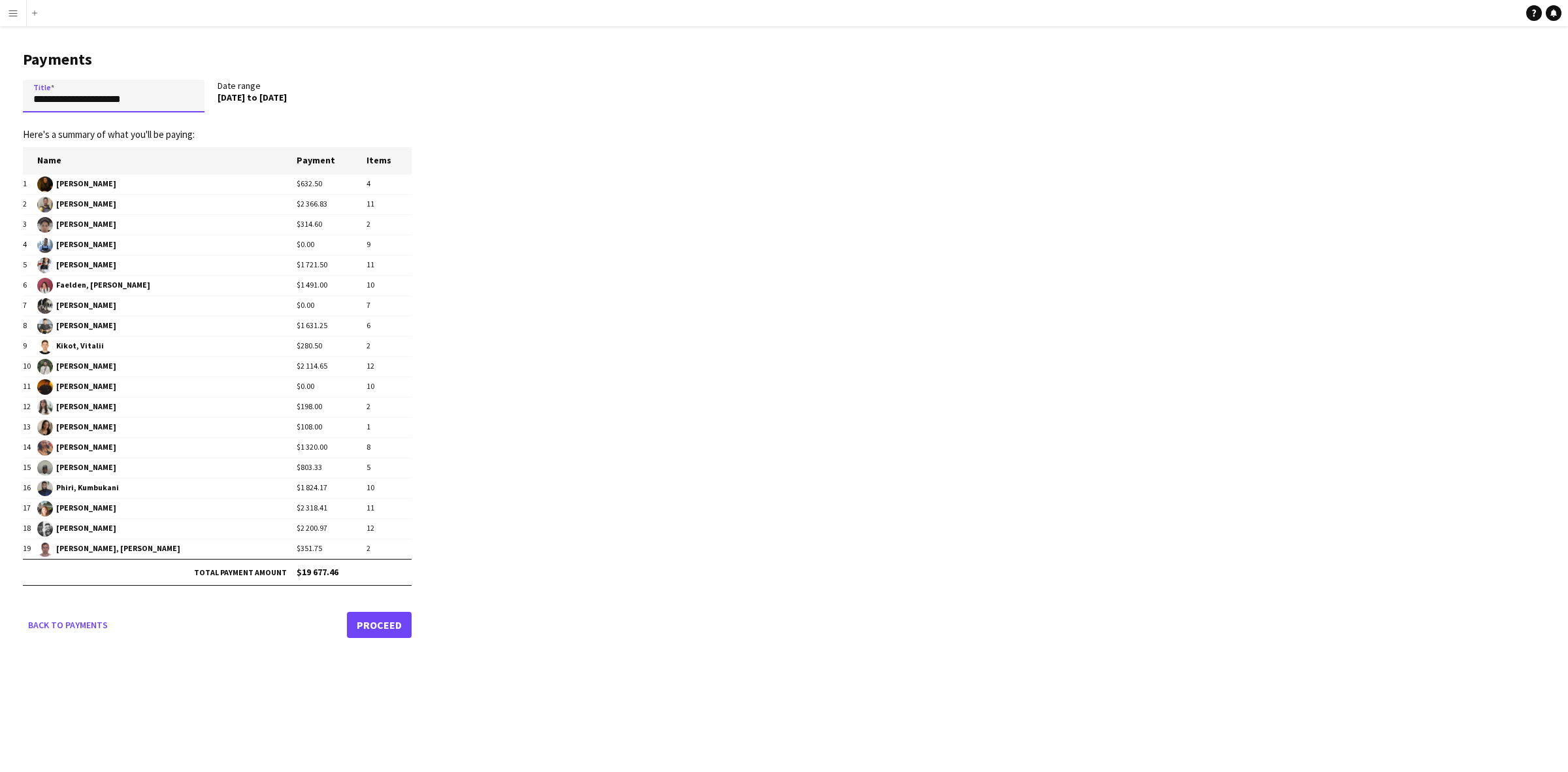
click at [125, 89] on input "**********" at bounding box center [113, 96] width 181 height 33
paste input "***"
click at [38, 102] on input "**********" at bounding box center [113, 96] width 181 height 33
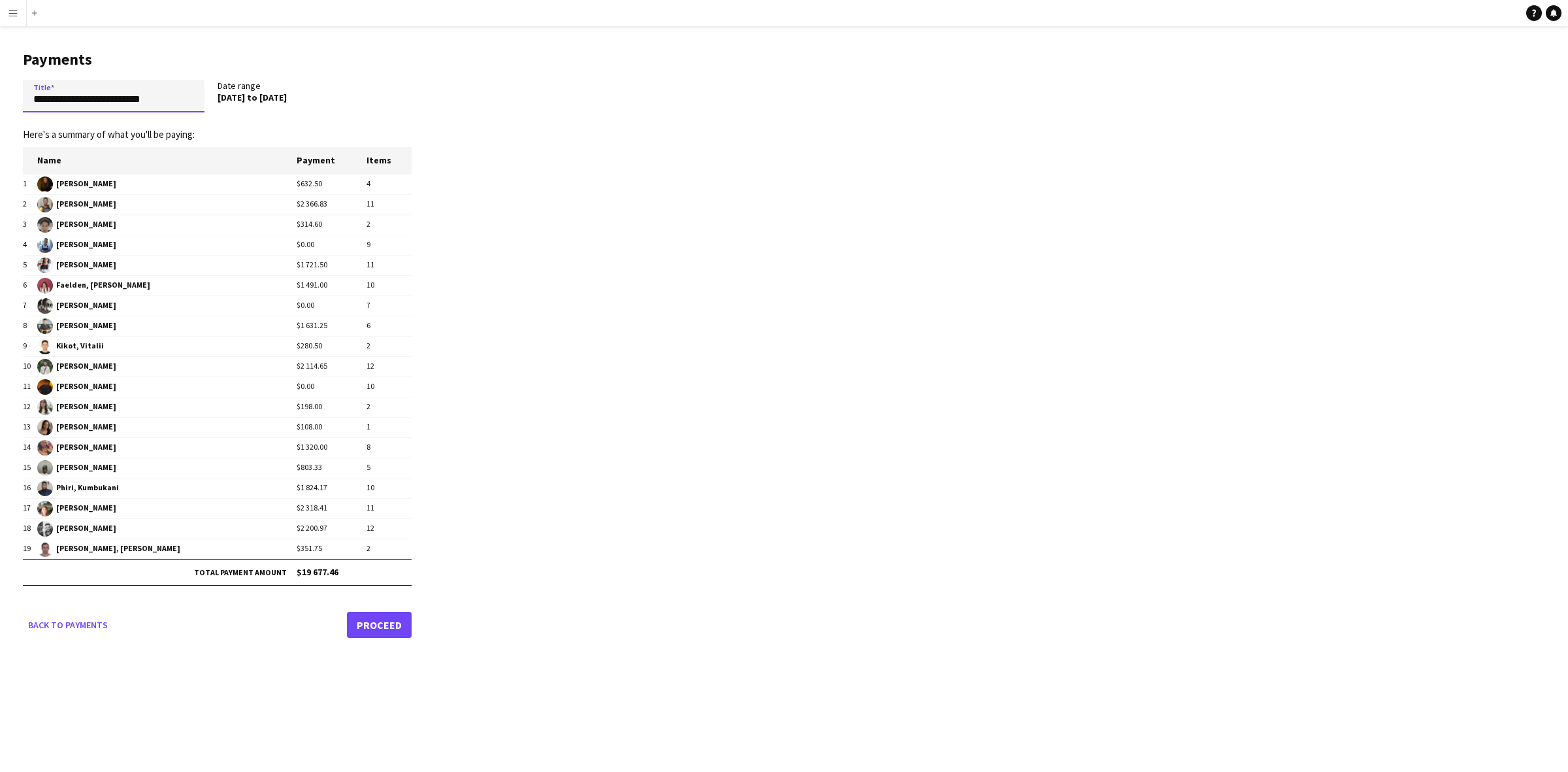
click at [109, 98] on input "**********" at bounding box center [113, 96] width 181 height 33
type input "**********"
click at [372, 629] on link "Proceed" at bounding box center [380, 625] width 65 height 26
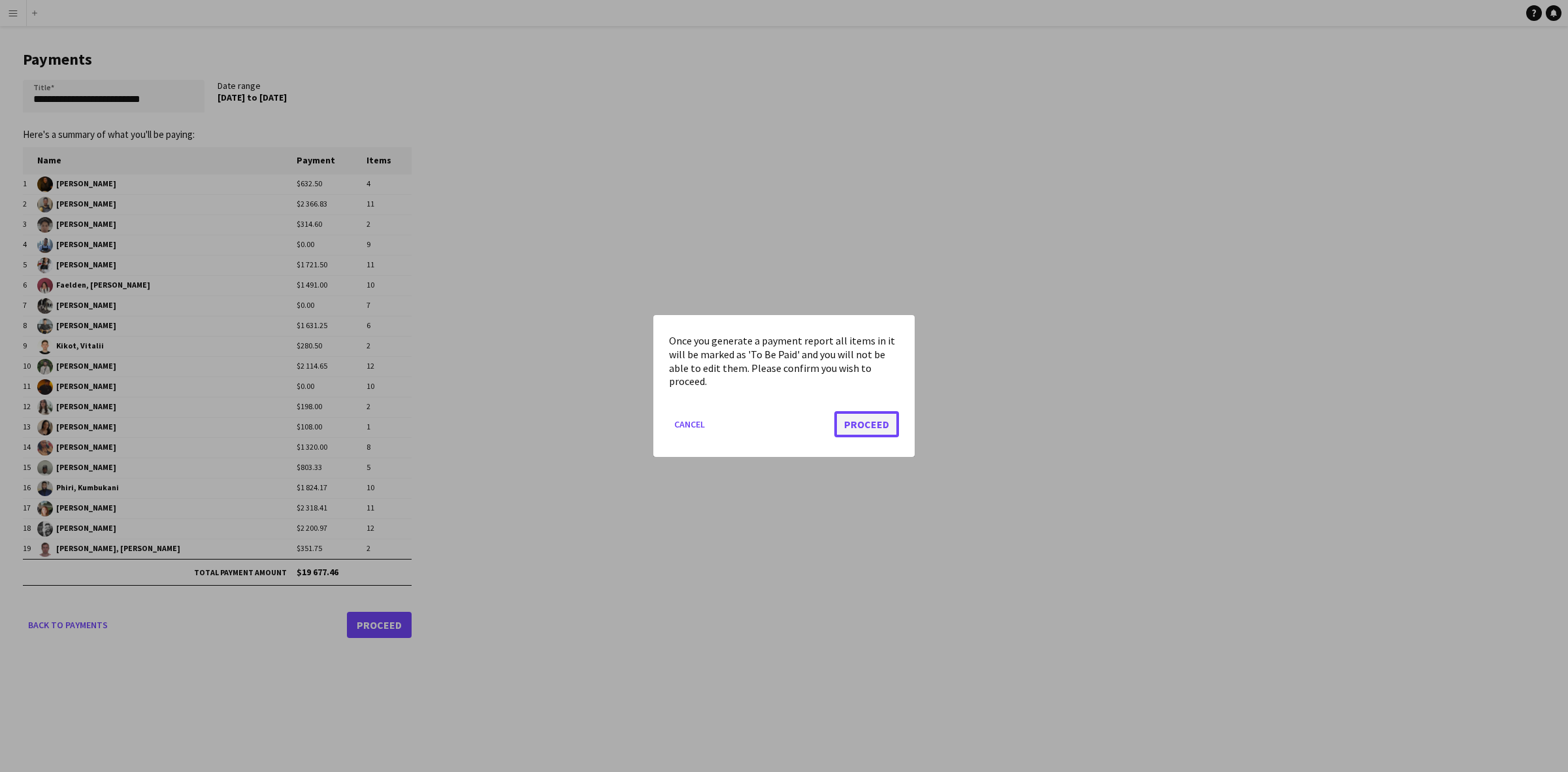
click at [870, 420] on button "Proceed" at bounding box center [867, 424] width 65 height 26
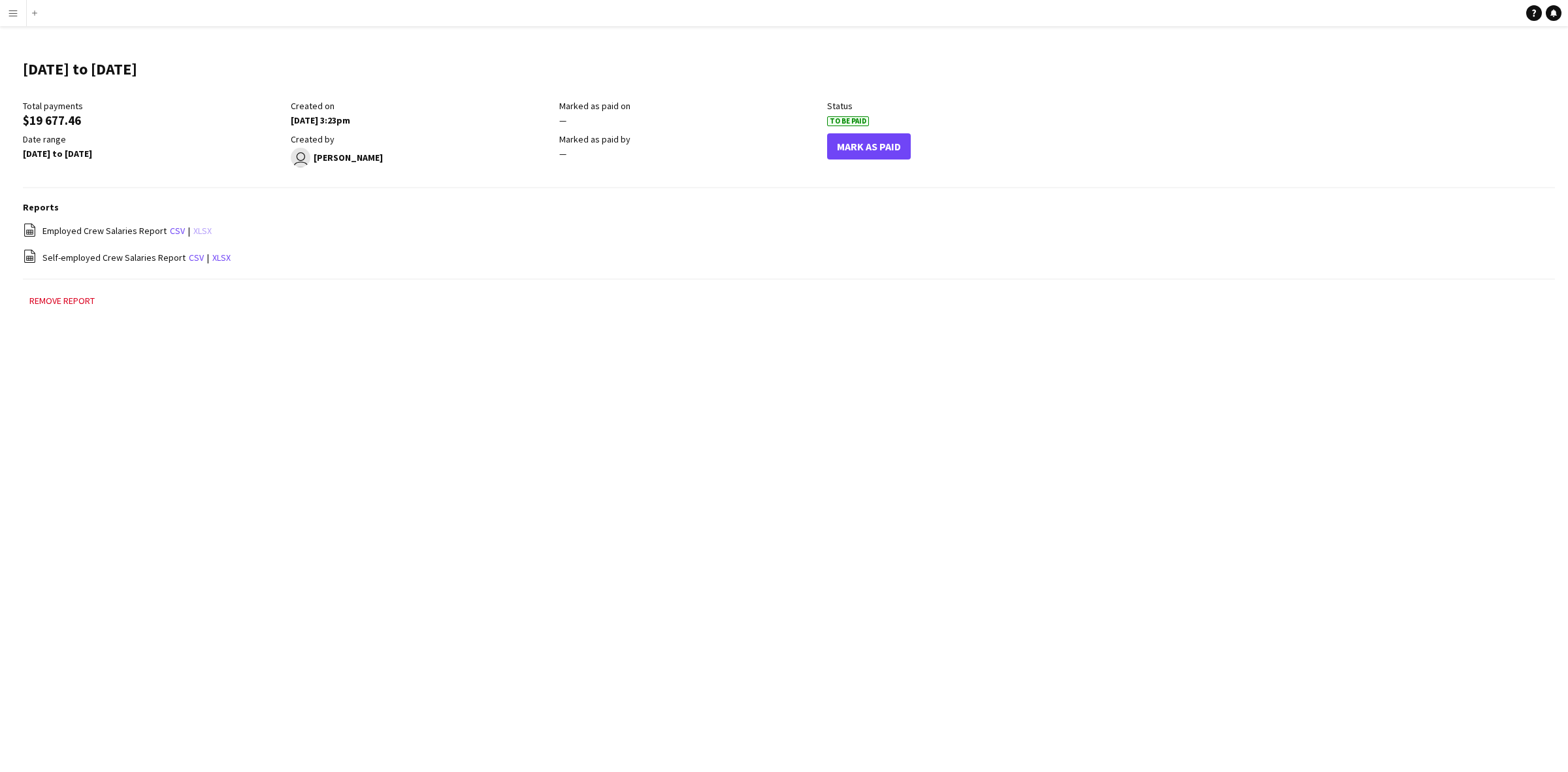
click at [197, 231] on link "xlsx" at bounding box center [203, 230] width 18 height 11
click at [218, 259] on link "xlsx" at bounding box center [221, 257] width 18 height 11
